Goal: Obtain resource: Obtain resource

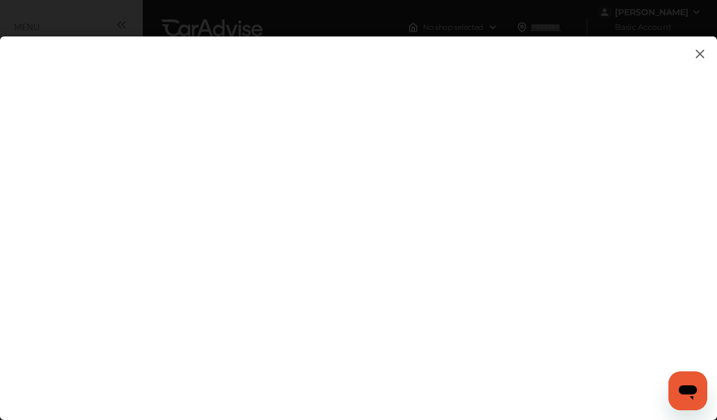
click at [518, 343] on flutter-view at bounding box center [358, 215] width 717 height 359
click at [230, 67] on flutter-view at bounding box center [358, 215] width 717 height 359
click at [181, 68] on flutter-view at bounding box center [358, 215] width 717 height 359
click at [243, 73] on flutter-view at bounding box center [358, 215] width 717 height 359
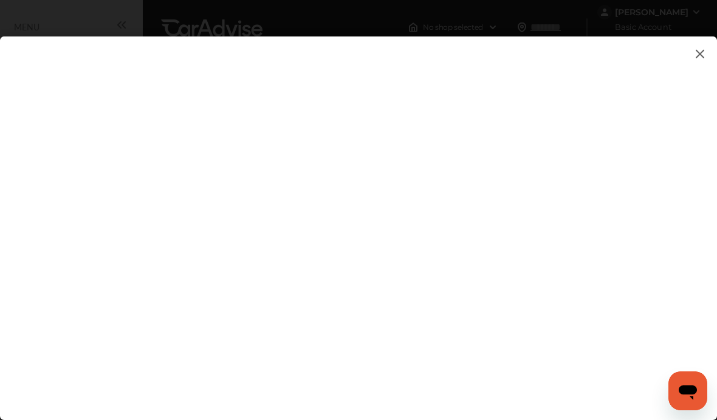
click at [275, 283] on flutter-view at bounding box center [358, 215] width 717 height 359
click at [196, 308] on flutter-view at bounding box center [358, 215] width 717 height 359
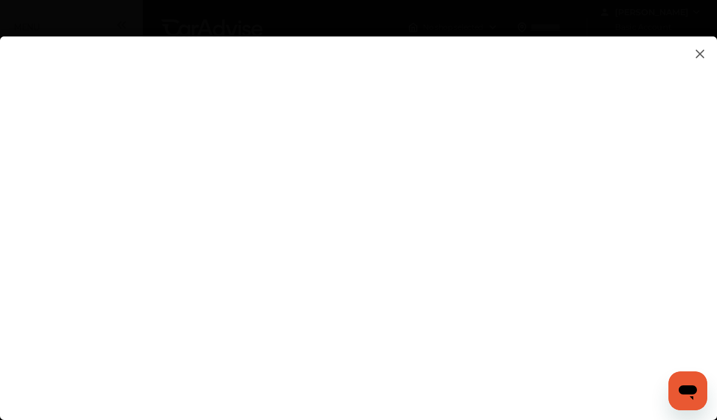
click at [226, 224] on flutter-view at bounding box center [358, 215] width 717 height 359
click at [220, 230] on flutter-view at bounding box center [358, 215] width 717 height 359
